Goal: Task Accomplishment & Management: Use online tool/utility

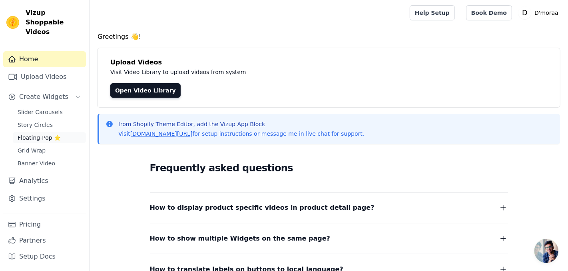
click at [38, 134] on span "Floating-Pop ⭐" at bounding box center [39, 138] width 43 height 8
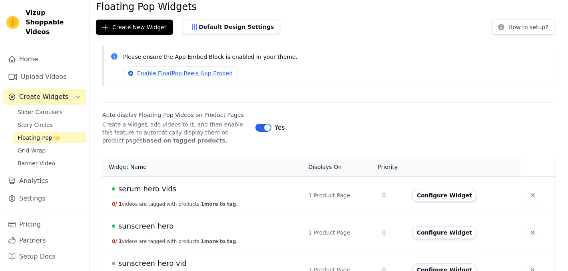
scroll to position [33, 0]
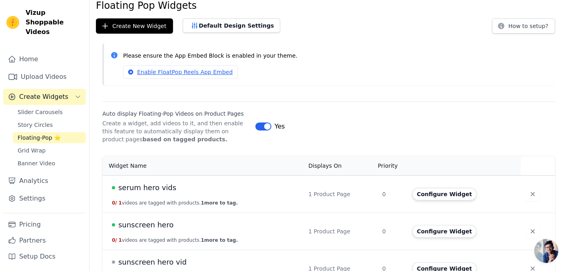
click at [270, 126] on button "Label" at bounding box center [264, 126] width 16 height 8
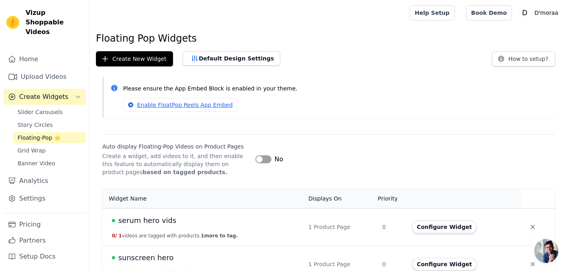
scroll to position [51, 0]
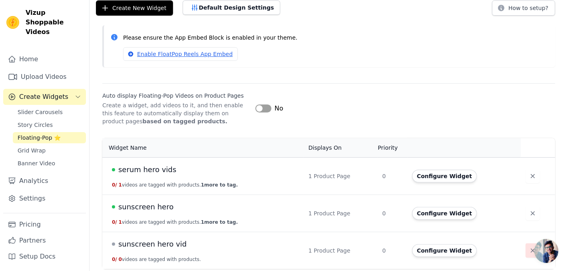
click at [529, 249] on icon "button" at bounding box center [533, 250] width 8 height 8
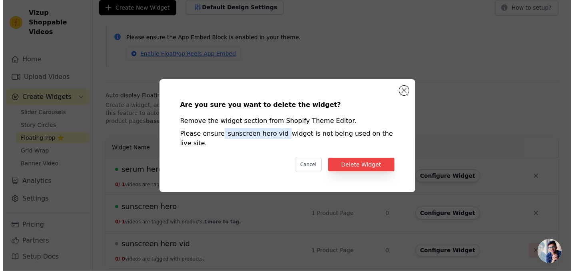
scroll to position [0, 0]
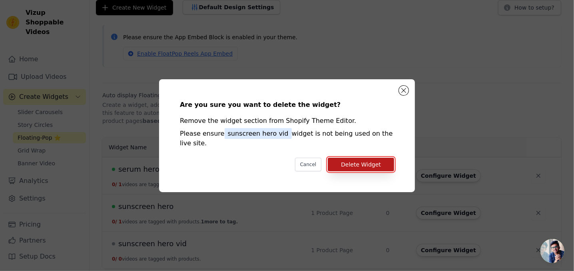
click at [368, 162] on button "Delete Widget" at bounding box center [361, 165] width 66 height 14
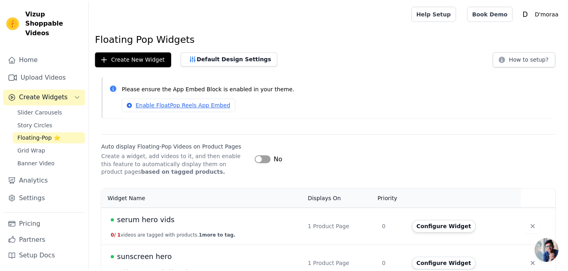
scroll to position [51, 0]
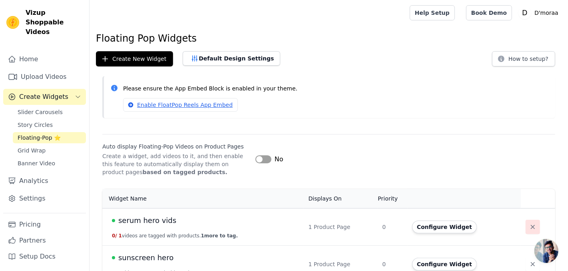
click at [531, 225] on icon "button" at bounding box center [533, 227] width 4 height 4
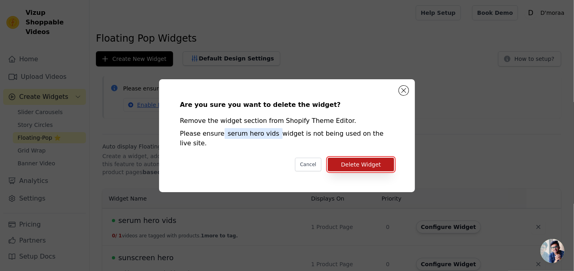
click at [368, 159] on button "Delete Widget" at bounding box center [361, 165] width 66 height 14
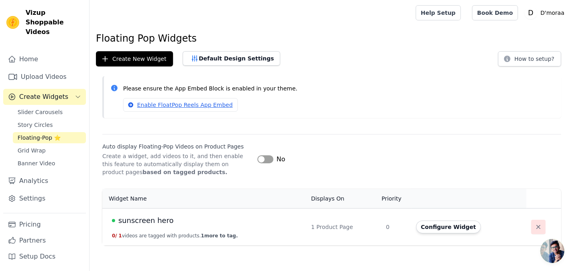
click at [537, 229] on icon "button" at bounding box center [539, 227] width 8 height 8
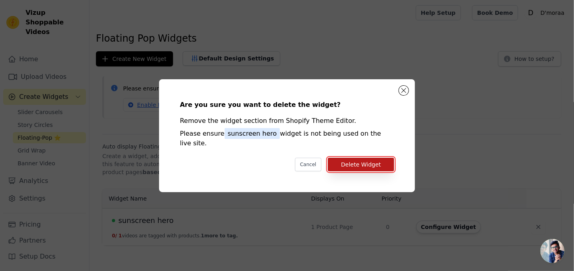
click at [364, 160] on button "Delete Widget" at bounding box center [361, 165] width 66 height 14
